Goal: Communication & Community: Participate in discussion

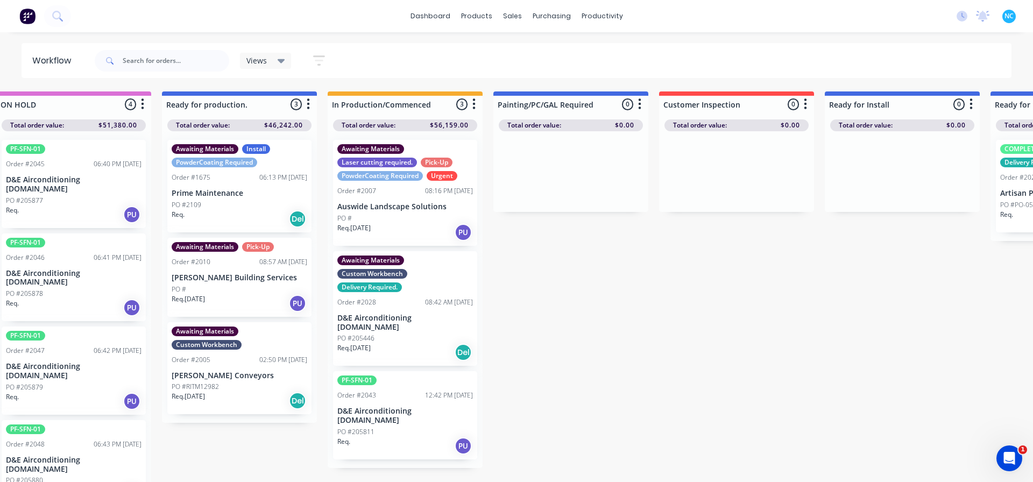
scroll to position [0, 194]
click at [412, 407] on p "D&E Airconditioning [DOMAIN_NAME]" at bounding box center [404, 416] width 136 height 18
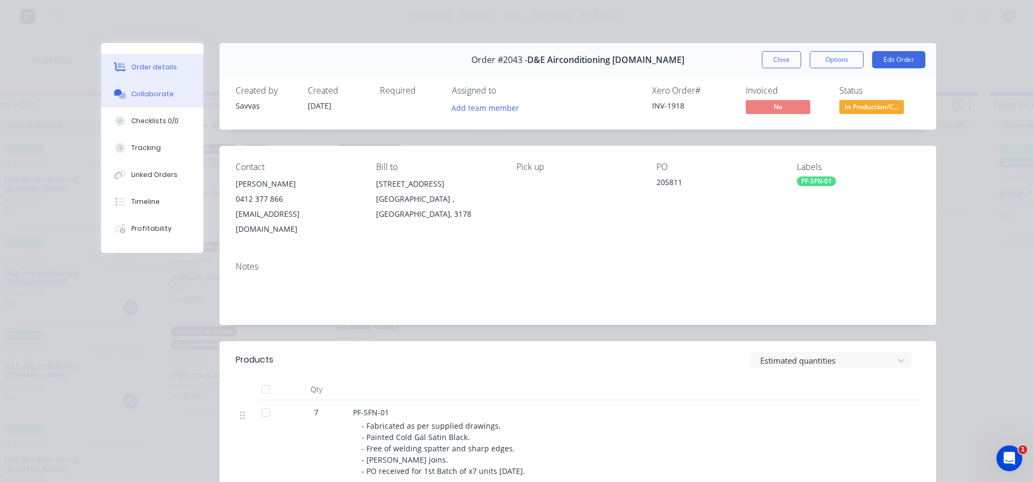
click at [168, 85] on button "Collaborate" at bounding box center [152, 94] width 102 height 27
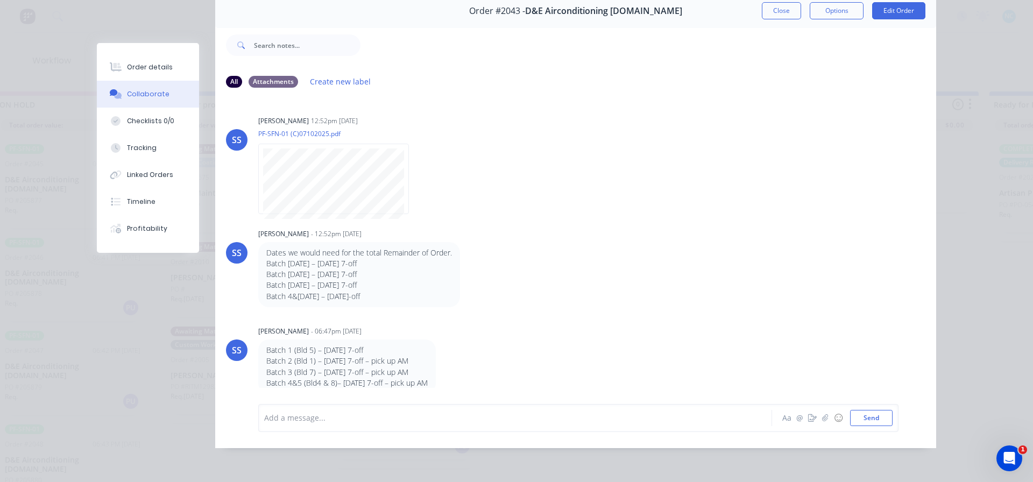
scroll to position [57, 0]
click at [359, 431] on div "Add a message... Aa @ ☺ Send" at bounding box center [578, 418] width 640 height 28
click at [363, 420] on div at bounding box center [500, 417] width 471 height 11
click at [780, 414] on button "Aa" at bounding box center [786, 418] width 13 height 13
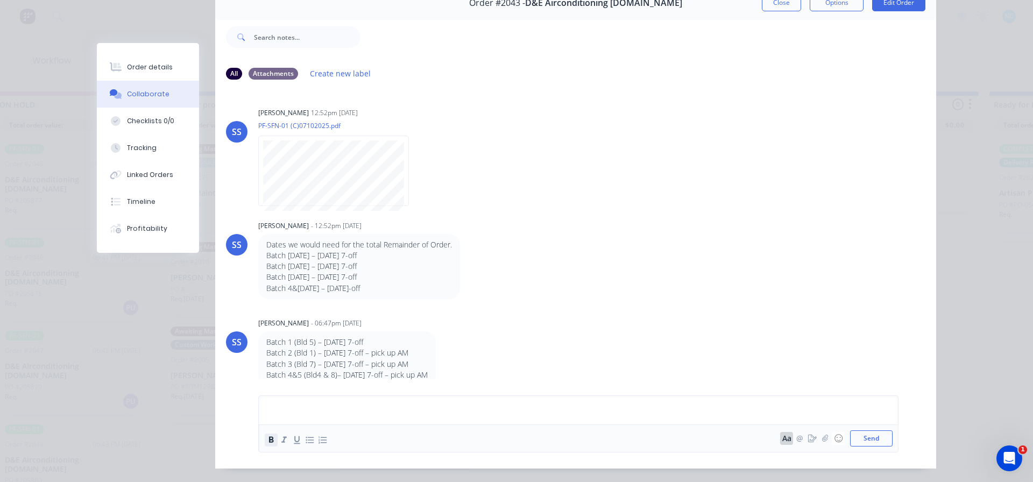
click at [265, 445] on button "button" at bounding box center [271, 440] width 13 height 13
click at [266, 444] on icon "button" at bounding box center [271, 440] width 10 height 10
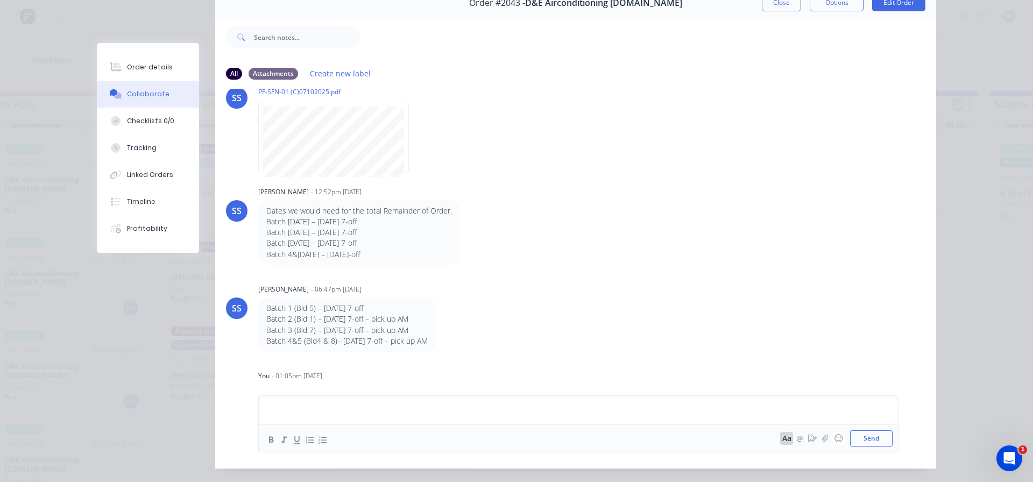
scroll to position [53, 0]
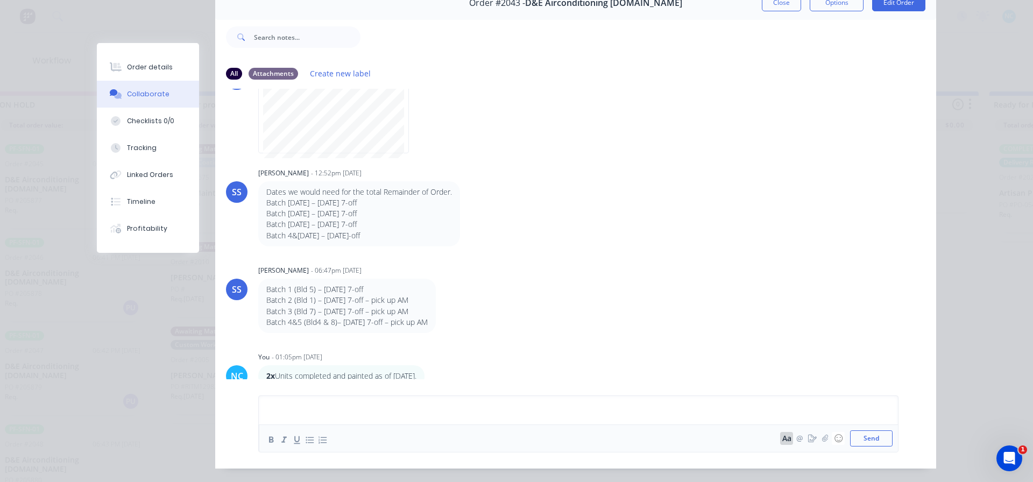
click at [338, 213] on p "Batch [DATE] – [DATE] 7-off" at bounding box center [359, 213] width 186 height 11
click at [139, 63] on div "Order details" at bounding box center [150, 67] width 46 height 10
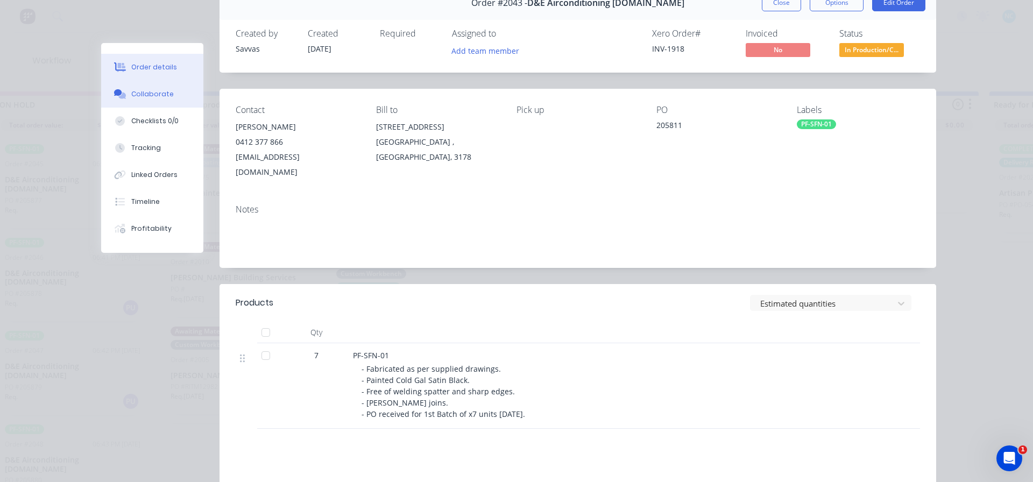
click at [137, 84] on button "Collaborate" at bounding box center [152, 94] width 102 height 27
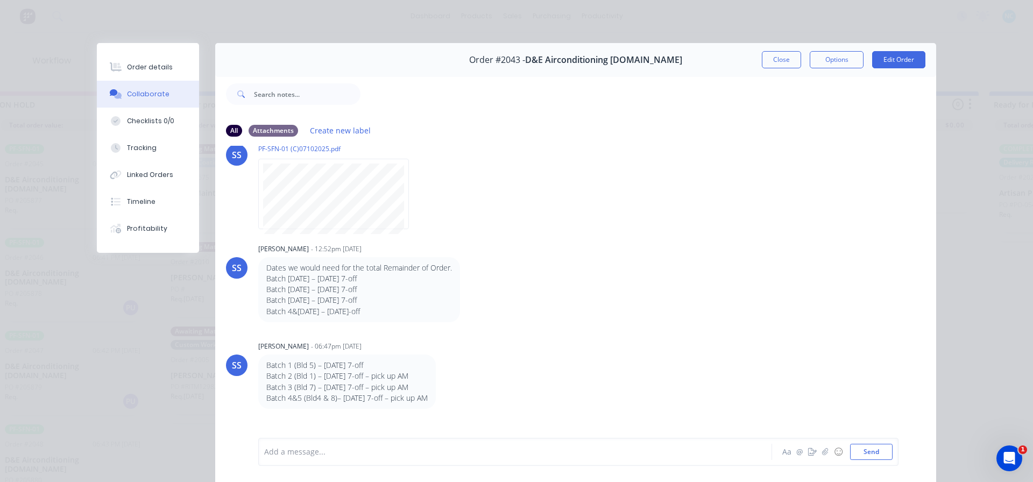
scroll to position [52, 0]
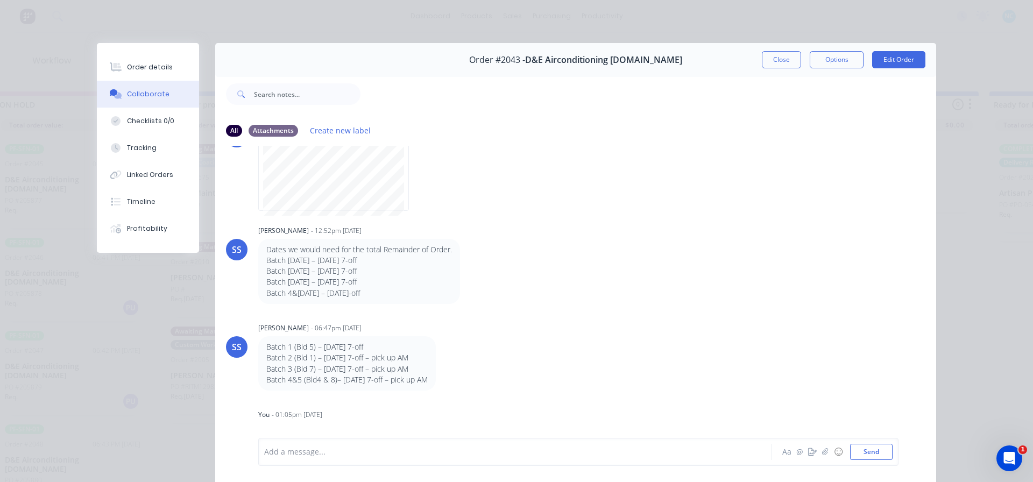
drag, startPoint x: 312, startPoint y: 373, endPoint x: 437, endPoint y: 376, distance: 125.4
click at [428, 376] on div "Batch 1 (Bld 5) – [DATE] 7-off Batch 2 (Bld 1) – [DATE] 7-off – pick up AM Batc…" at bounding box center [346, 364] width 161 height 44
click at [428, 376] on p "Batch 4&5 (Bld4 & 8)– [DATE] 7-off – pick up AM" at bounding box center [346, 379] width 161 height 11
click at [418, 249] on p "Dates we would need for the total Remainder of Order." at bounding box center [359, 249] width 186 height 11
click at [789, 68] on button "Close" at bounding box center [781, 59] width 39 height 17
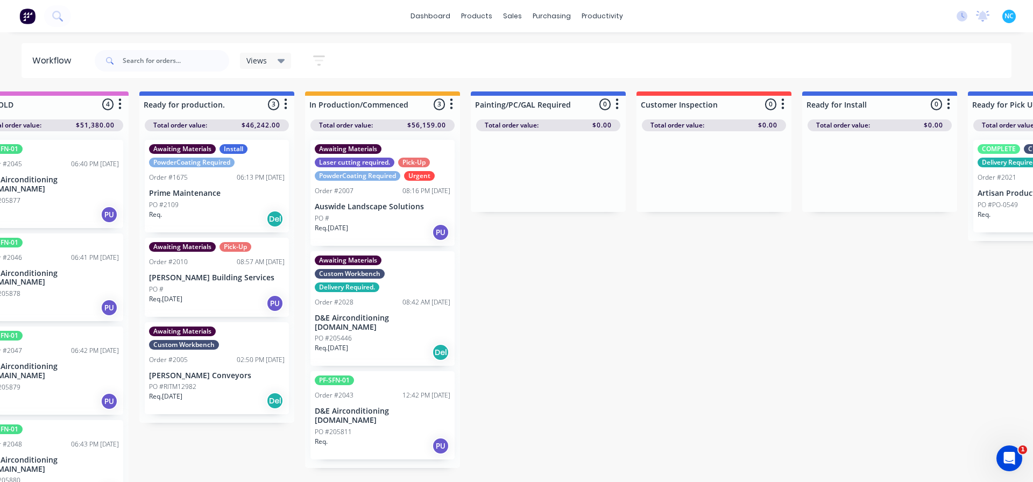
scroll to position [0, 183]
